Goal: Information Seeking & Learning: Learn about a topic

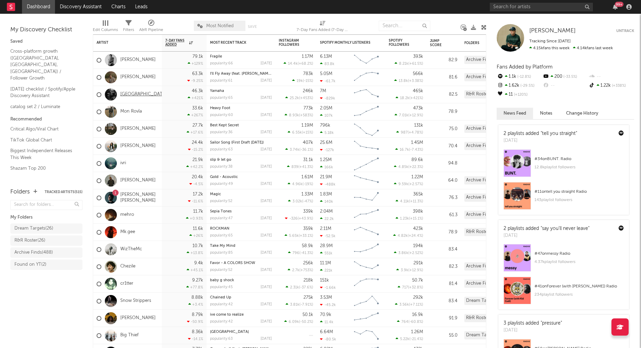
click at [123, 94] on link "[GEOGRAPHIC_DATA]" at bounding box center [143, 94] width 46 height 6
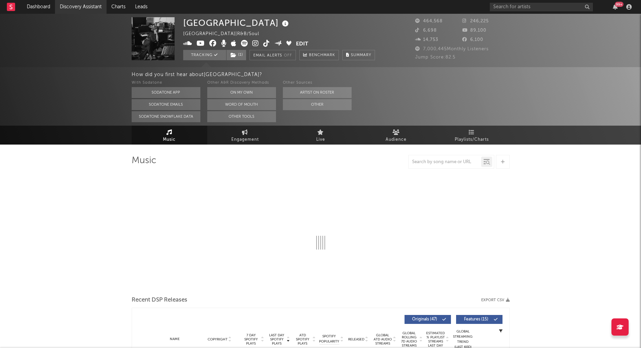
select select "6m"
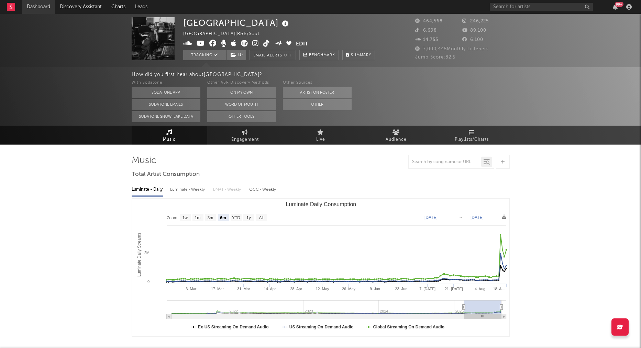
click at [45, 8] on link "Dashboard" at bounding box center [38, 7] width 33 height 14
